Goal: Check status: Check status

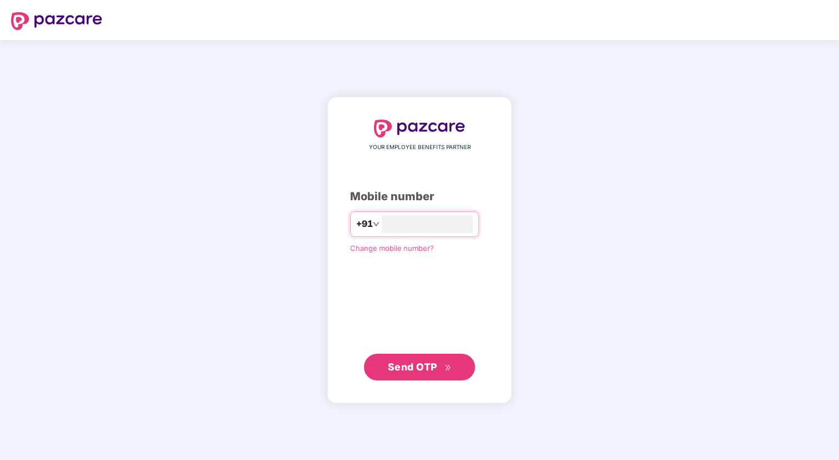
type input "**********"
click link "Change mobile number?" at bounding box center [392, 247] width 84 height 9
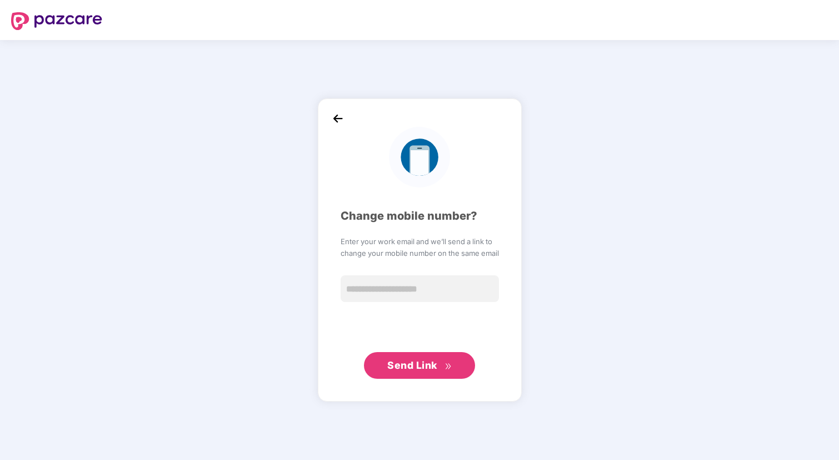
click at [330, 115] on img at bounding box center [338, 118] width 17 height 17
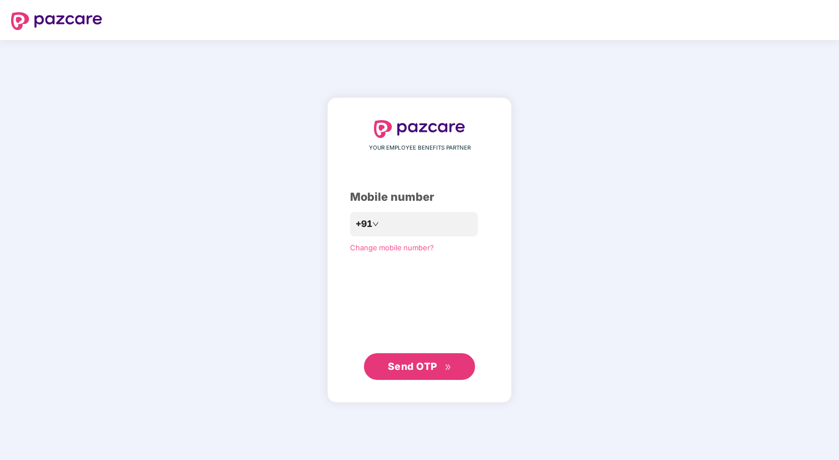
click at [405, 360] on span "Send OTP" at bounding box center [420, 367] width 64 height 16
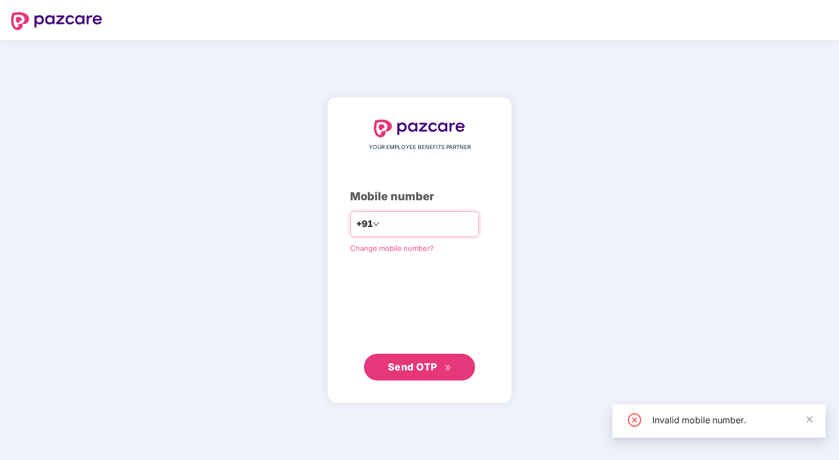
click at [403, 226] on input "number" at bounding box center [427, 224] width 91 height 18
type input "*"
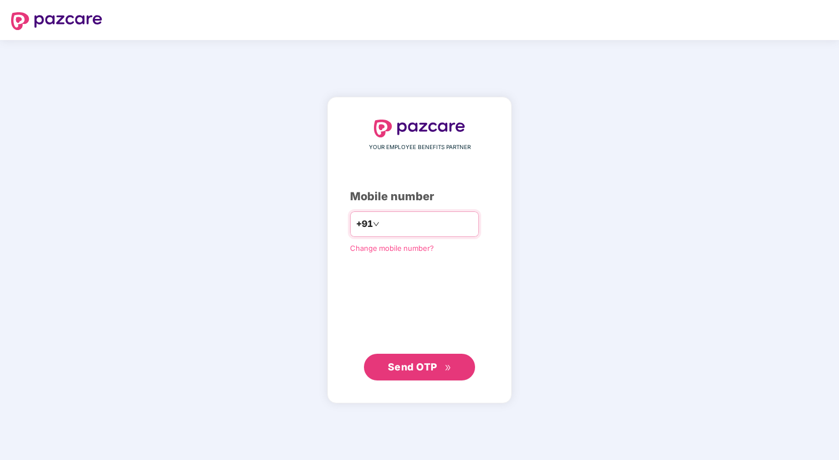
type input "**********"
click at [444, 432] on div "**********" at bounding box center [419, 250] width 839 height 420
click at [406, 370] on span "Send OTP" at bounding box center [412, 366] width 49 height 12
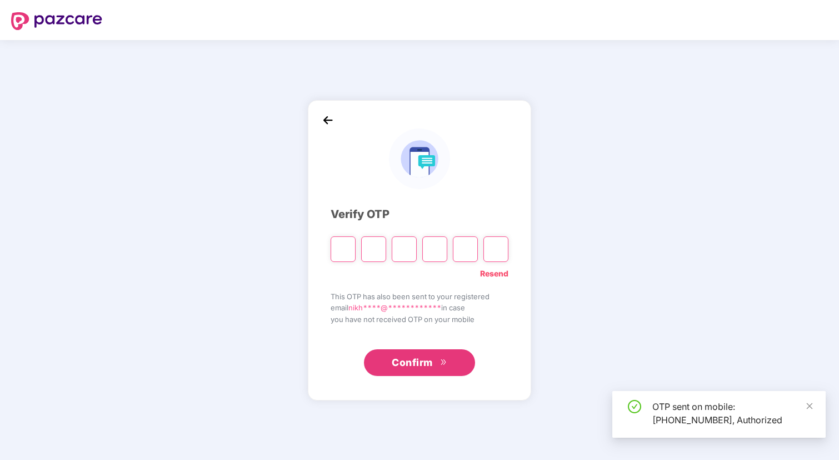
click at [336, 250] on input "Please enter verification code. Digit 1" at bounding box center [343, 249] width 25 height 26
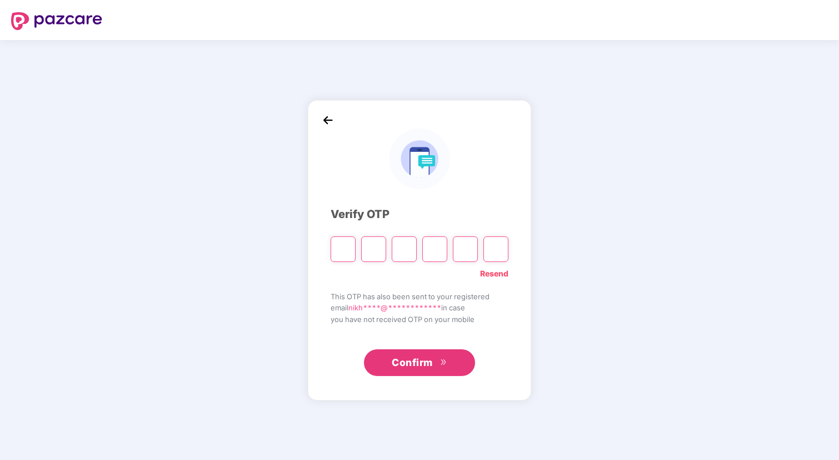
type input "*"
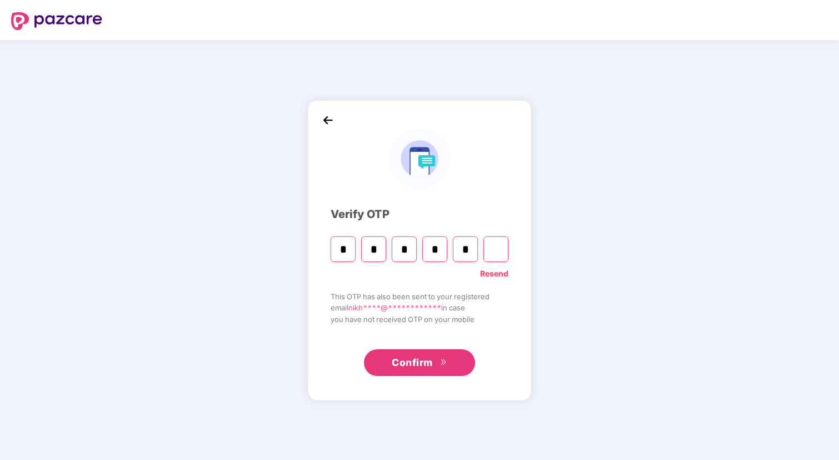
type input "*"
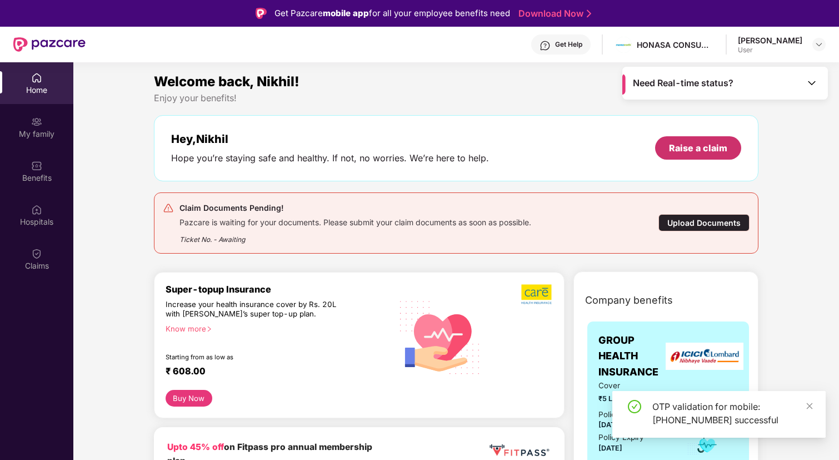
click at [709, 141] on div "Raise a claim" at bounding box center [698, 147] width 86 height 23
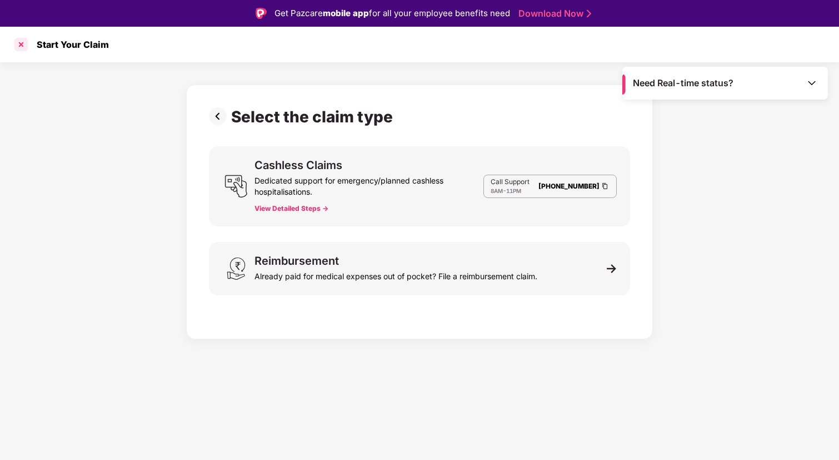
click at [21, 46] on div at bounding box center [21, 45] width 18 height 18
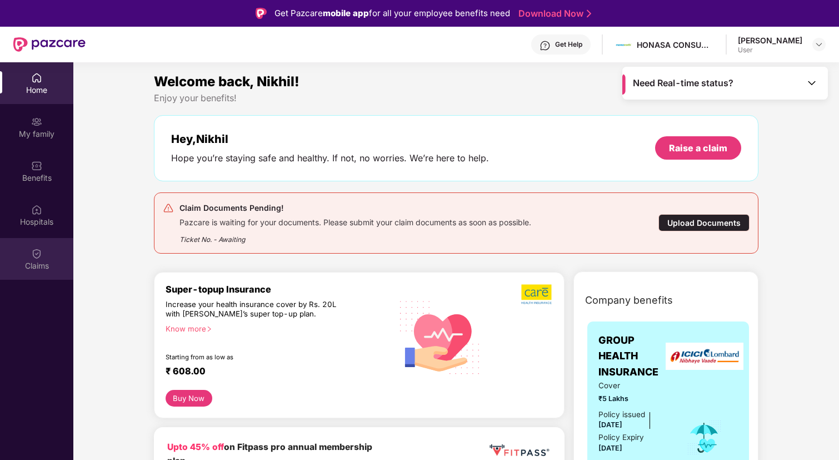
click at [36, 252] on img at bounding box center [36, 253] width 11 height 11
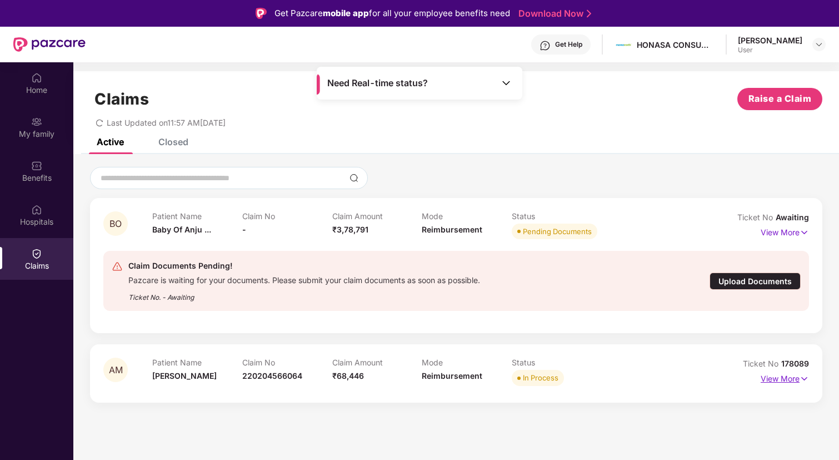
click at [784, 379] on p "View More" at bounding box center [785, 377] width 48 height 15
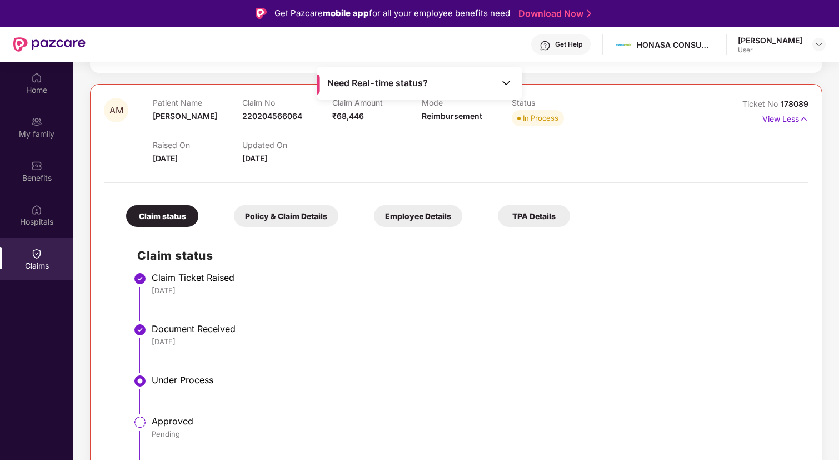
scroll to position [62, 0]
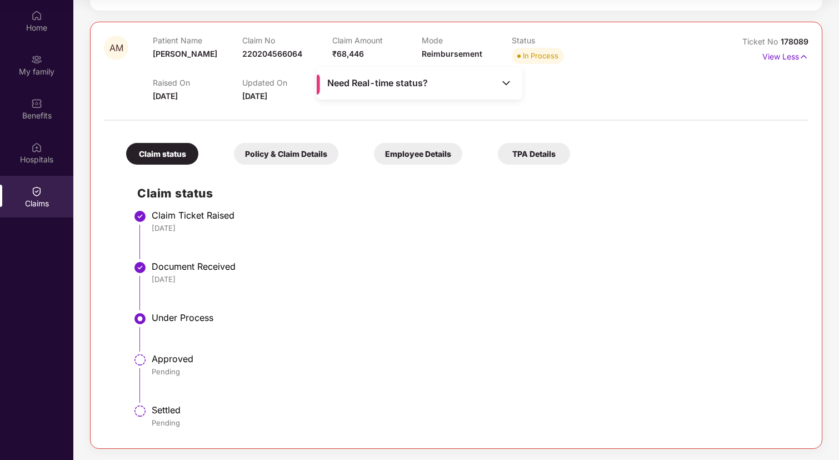
click at [387, 88] on span "Need Real-time status?" at bounding box center [377, 83] width 101 height 12
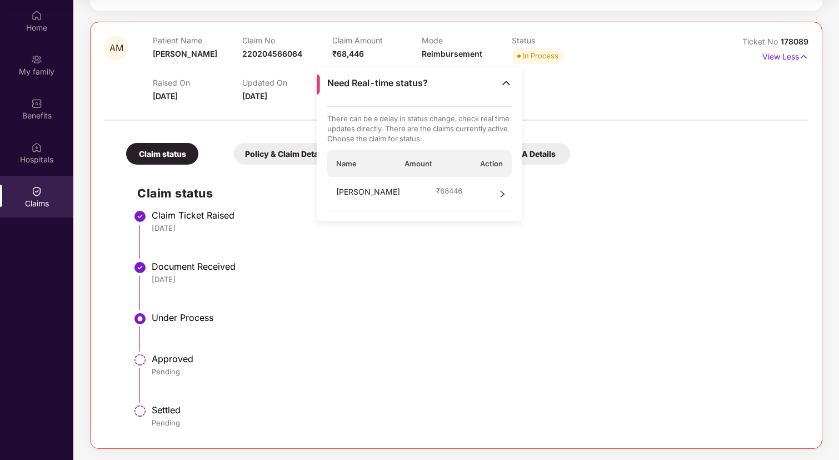
click at [507, 192] on div "[PERSON_NAME] ₹ 68446" at bounding box center [419, 194] width 185 height 34
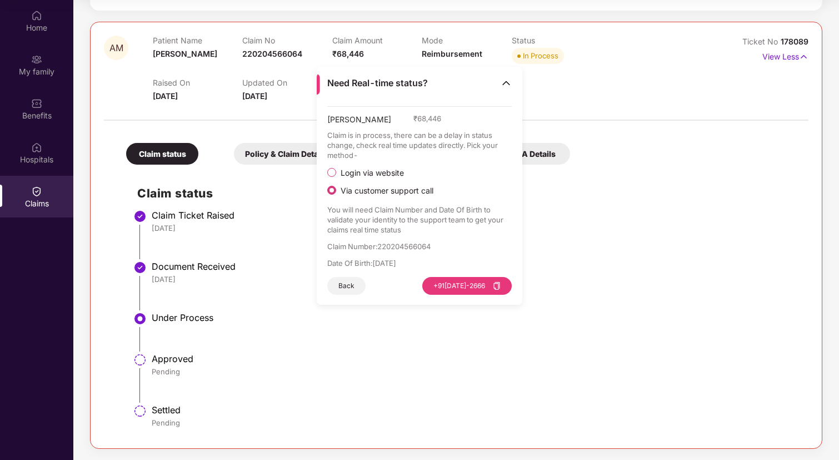
click at [508, 71] on div "Need Real-time status?" at bounding box center [420, 83] width 206 height 33
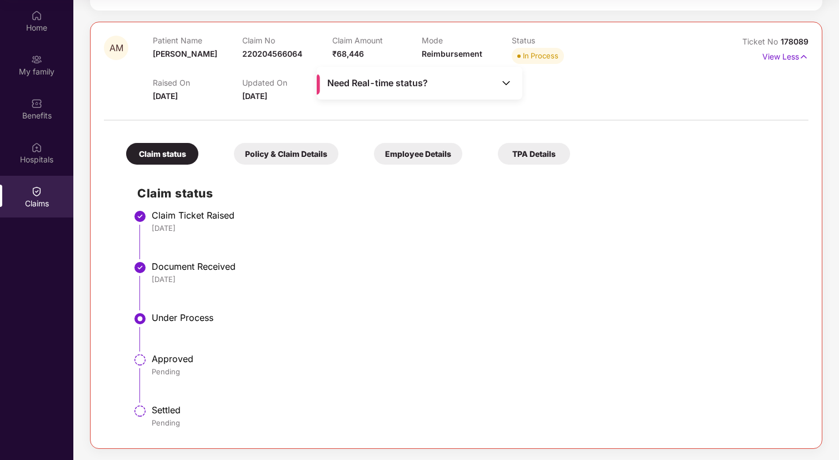
click at [430, 415] on div "Settled" at bounding box center [475, 409] width 646 height 11
click at [28, 22] on div "Home" at bounding box center [36, 27] width 73 height 11
